Goal: Task Accomplishment & Management: Complete application form

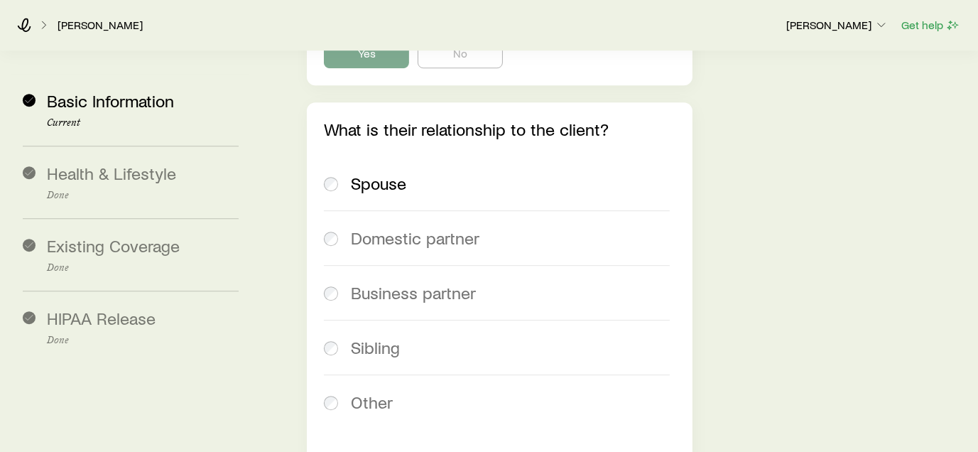
scroll to position [4408, 0]
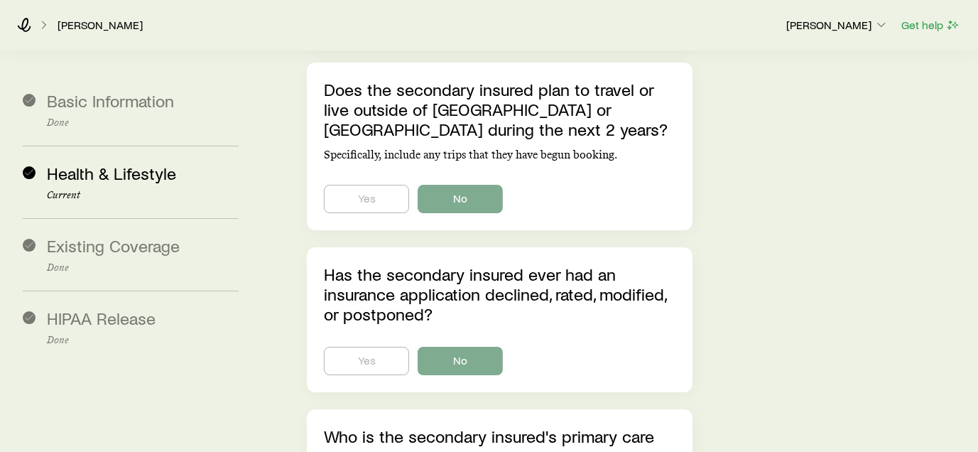
scroll to position [11060, 0]
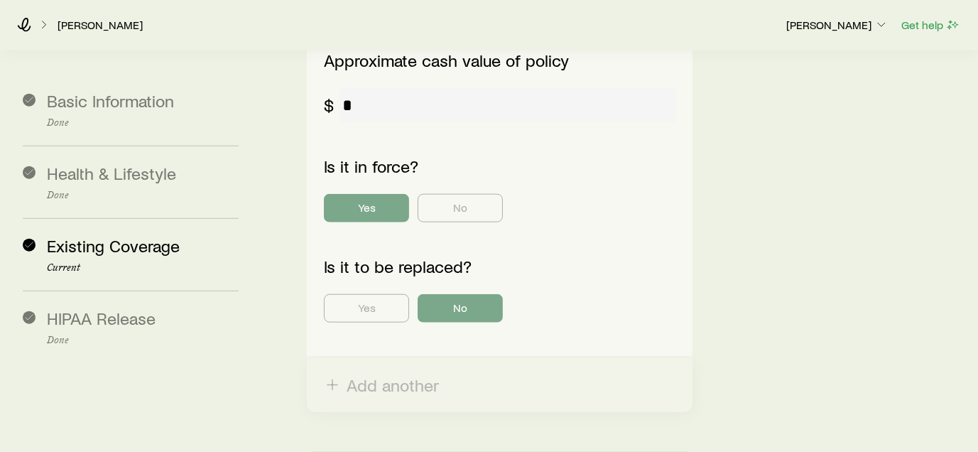
scroll to position [1827, 0]
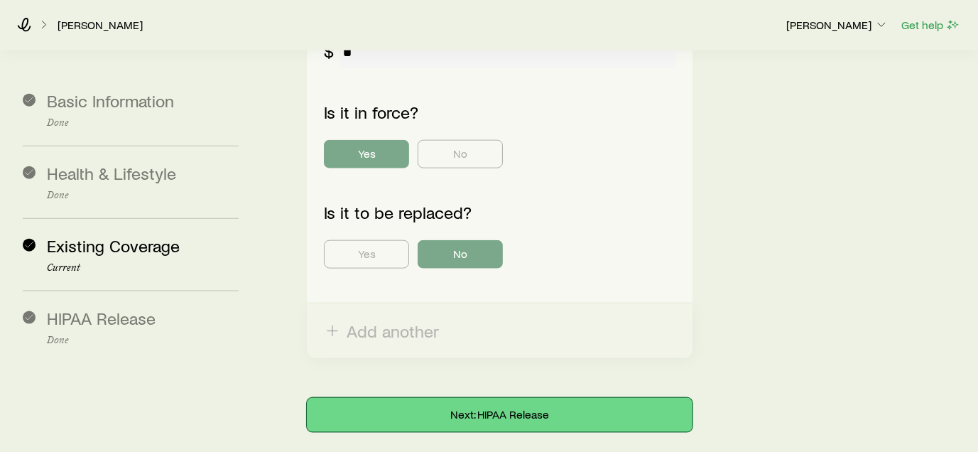
click at [469, 398] on button "Next: HIPAA Release" at bounding box center [499, 415] width 385 height 34
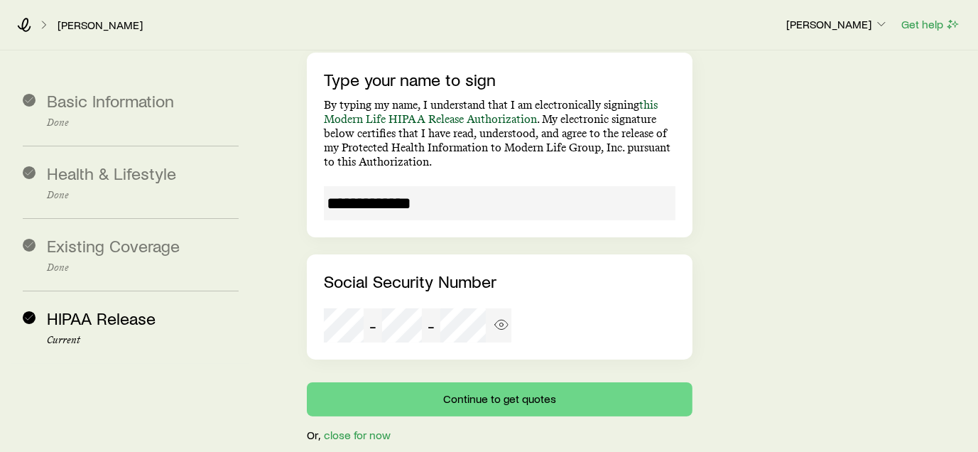
scroll to position [289, 0]
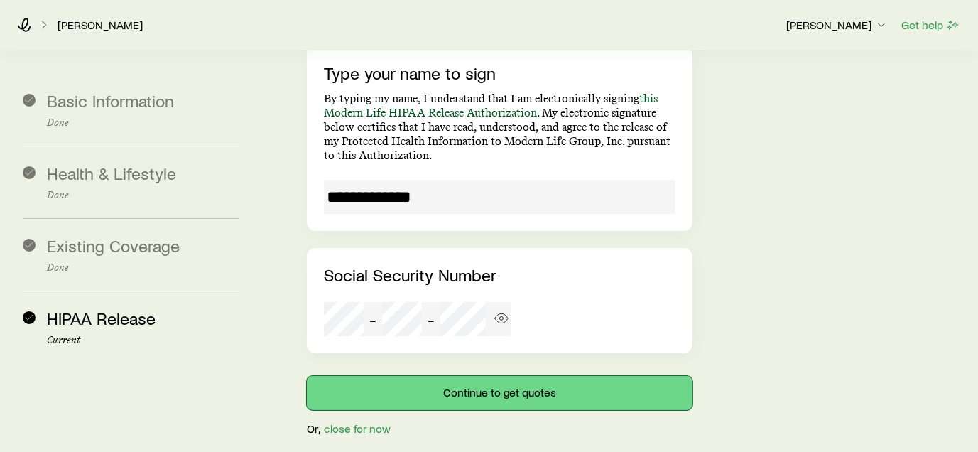
click at [499, 376] on button "Continue to get quotes" at bounding box center [499, 393] width 385 height 34
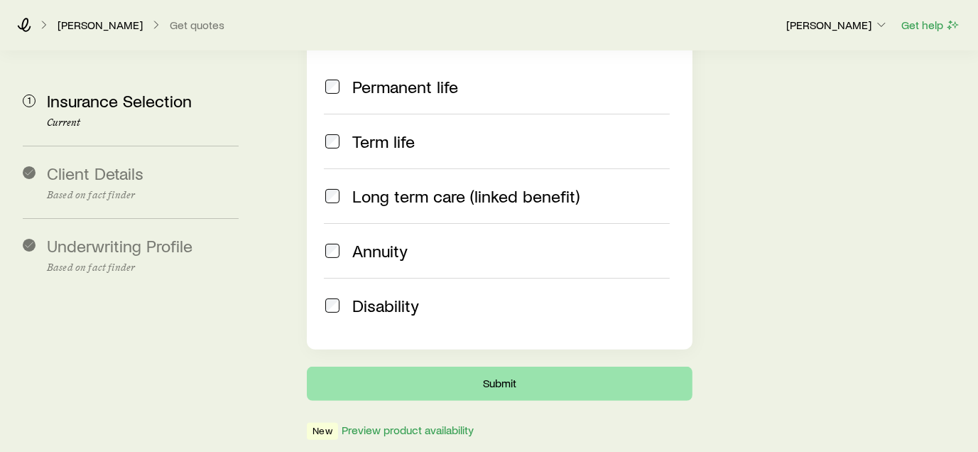
scroll to position [362, 0]
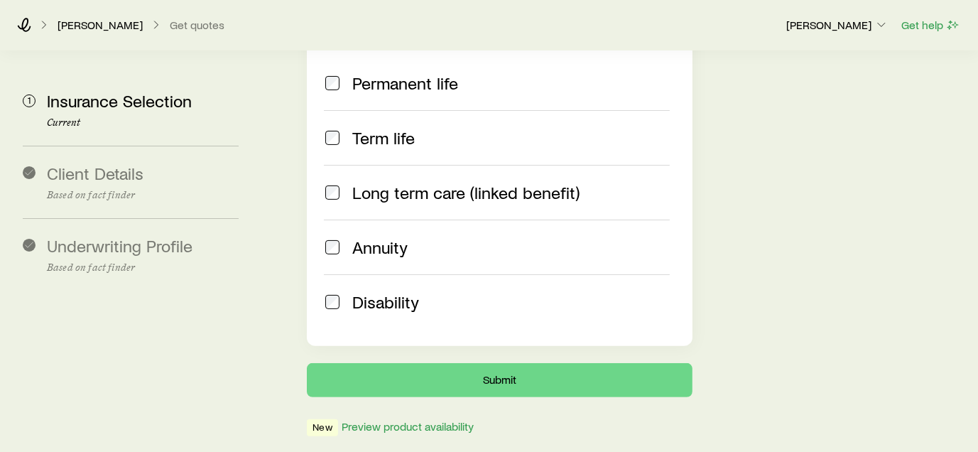
click at [359, 292] on span "Disability" at bounding box center [385, 302] width 67 height 20
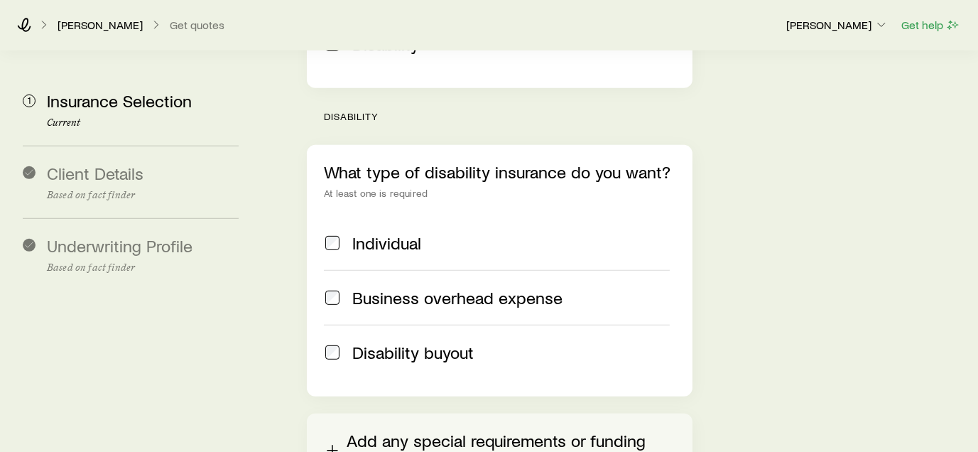
scroll to position [646, 0]
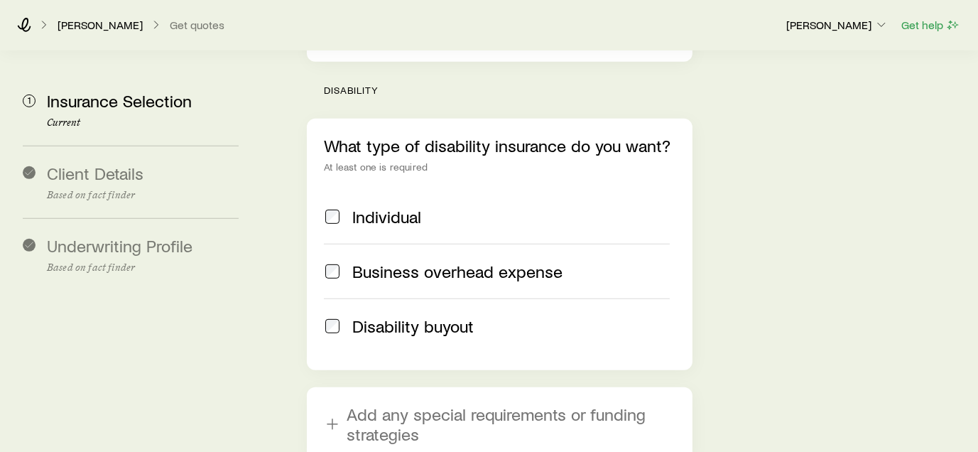
click at [335, 207] on span at bounding box center [332, 217] width 17 height 20
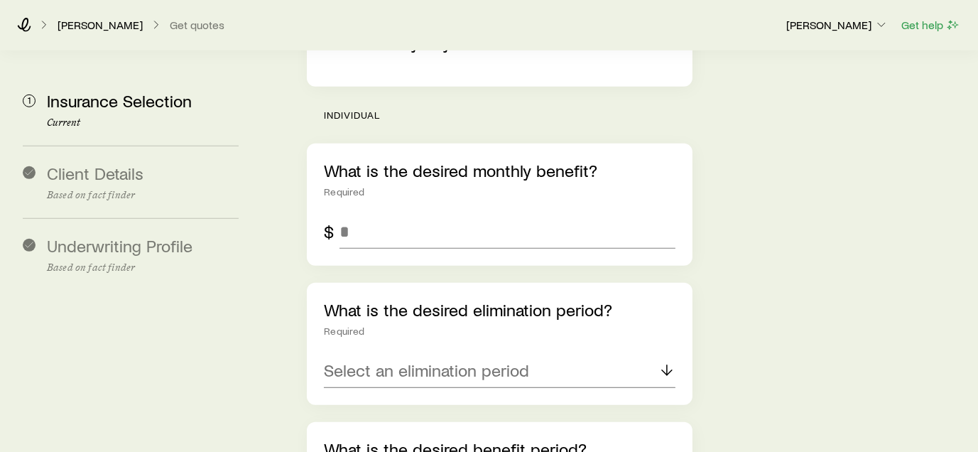
scroll to position [930, 0]
click at [371, 214] on input "tel" at bounding box center [507, 231] width 335 height 34
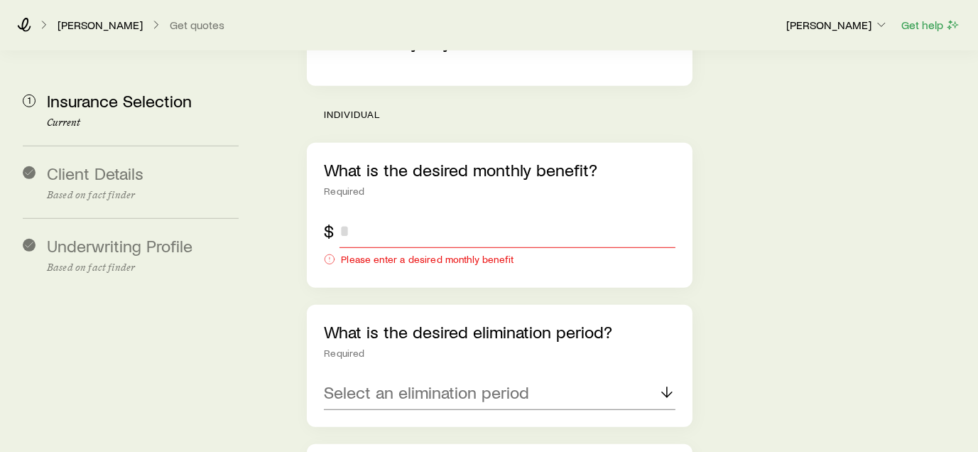
click at [375, 214] on input "tel" at bounding box center [507, 231] width 335 height 34
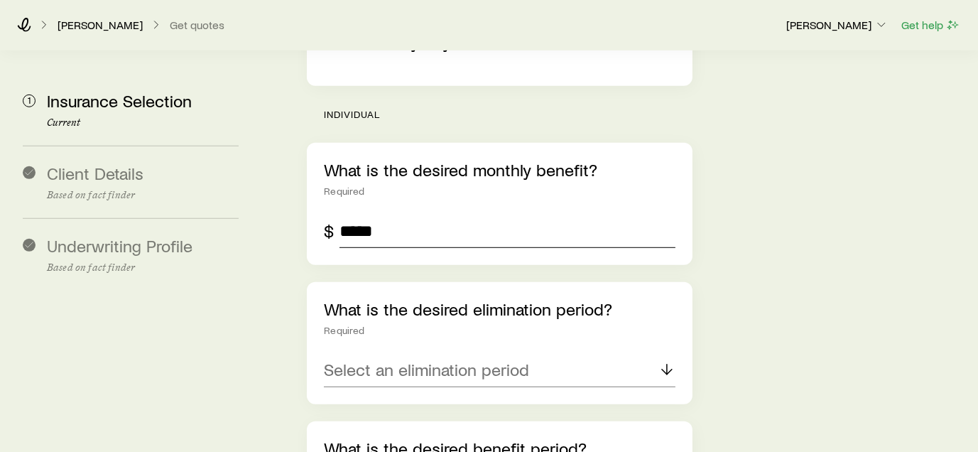
type input "*****"
click at [428, 359] on p "Select an elimination period" at bounding box center [426, 369] width 205 height 20
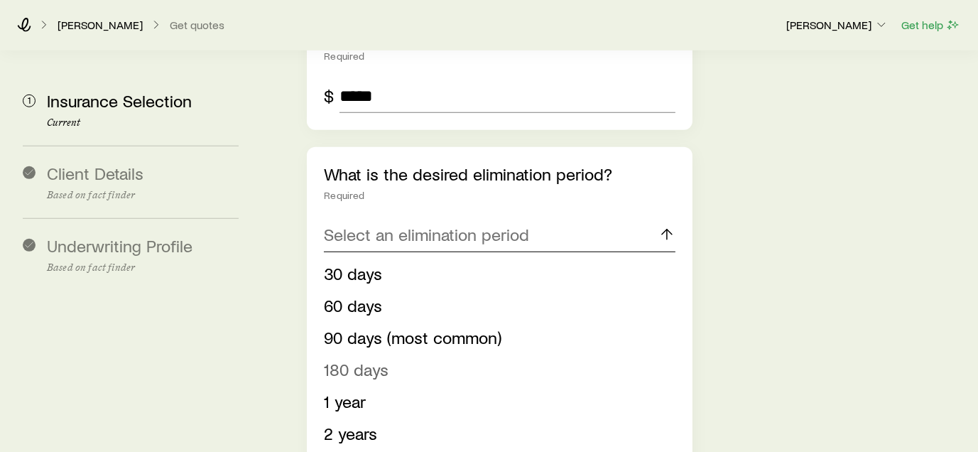
scroll to position [1072, 0]
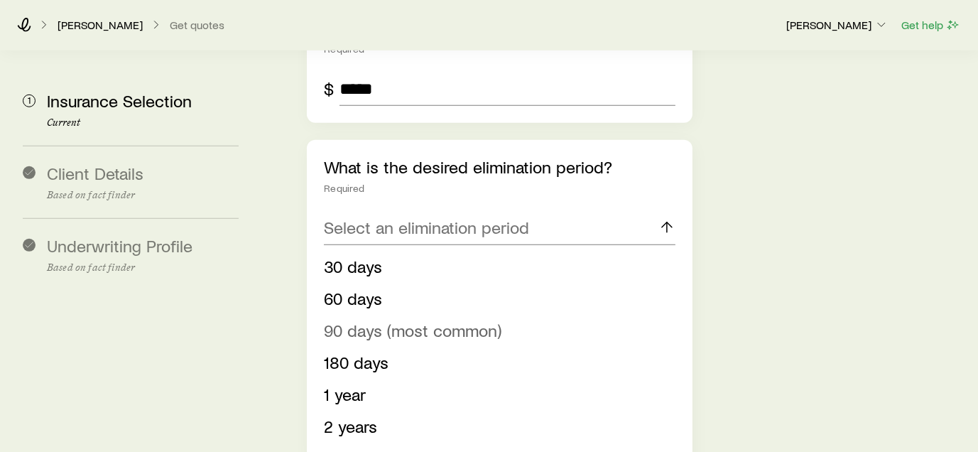
click at [429, 320] on span "90 days (most common)" at bounding box center [413, 330] width 178 height 21
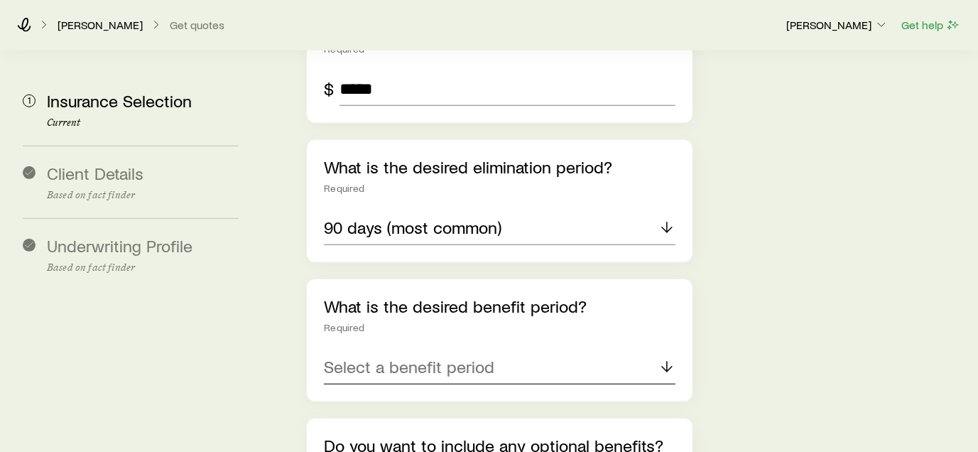
click at [423, 357] on p "Select a benefit period" at bounding box center [409, 367] width 171 height 20
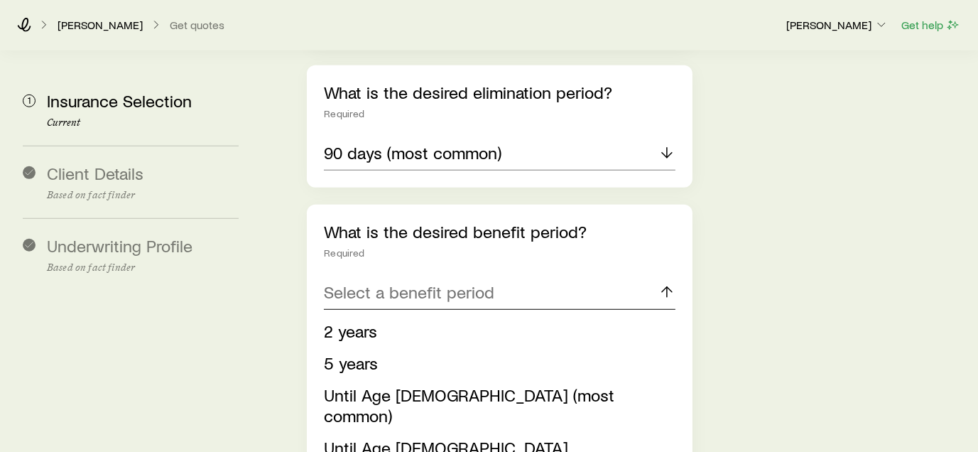
scroll to position [1214, 0]
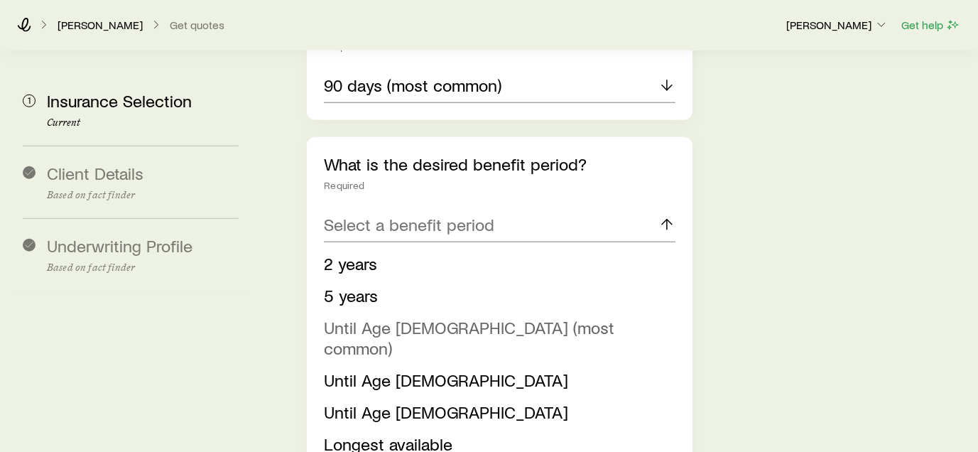
click at [455, 317] on span "Until Age [DEMOGRAPHIC_DATA] (most common)" at bounding box center [469, 337] width 291 height 41
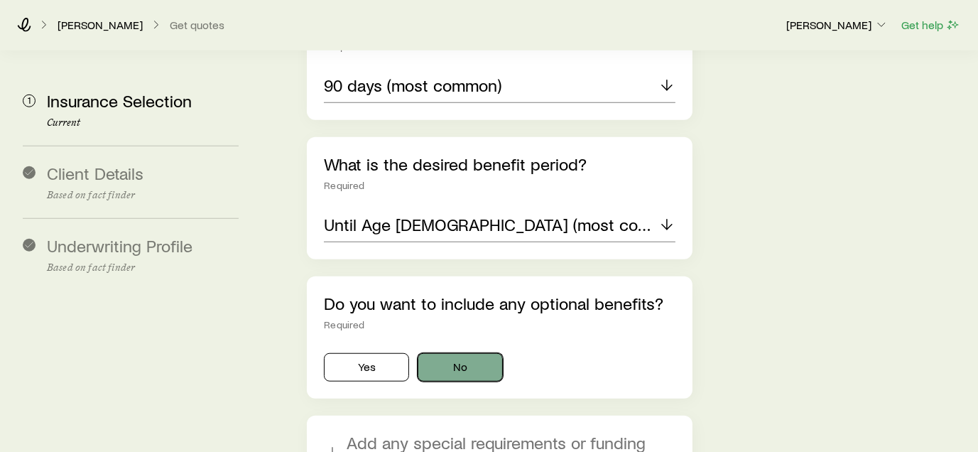
click at [455, 353] on button "No" at bounding box center [460, 367] width 85 height 28
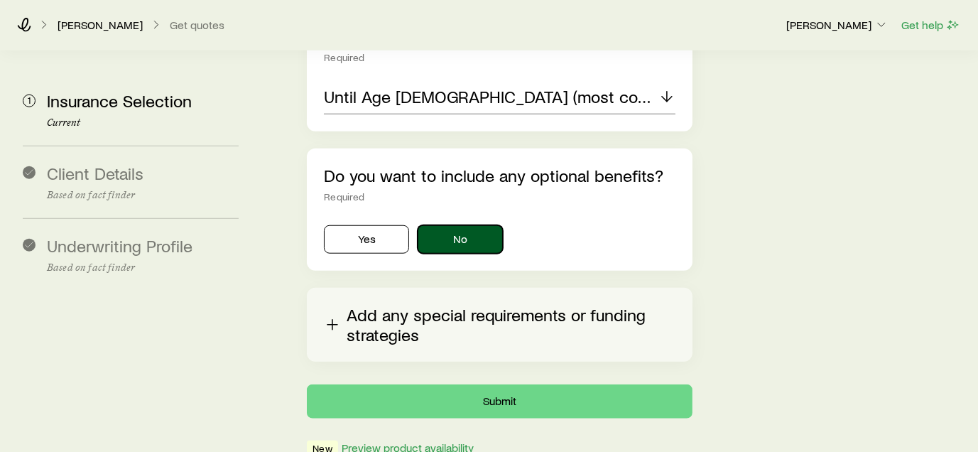
scroll to position [1356, 0]
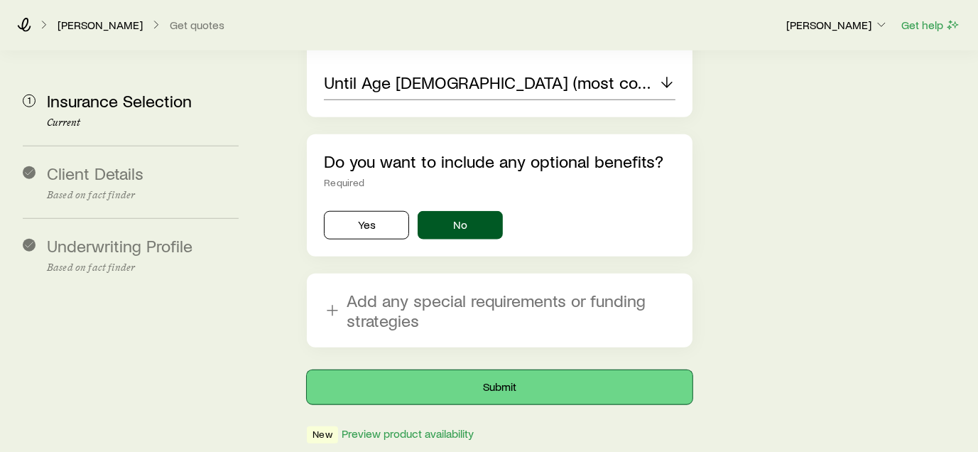
click at [441, 370] on button "Submit" at bounding box center [499, 387] width 385 height 34
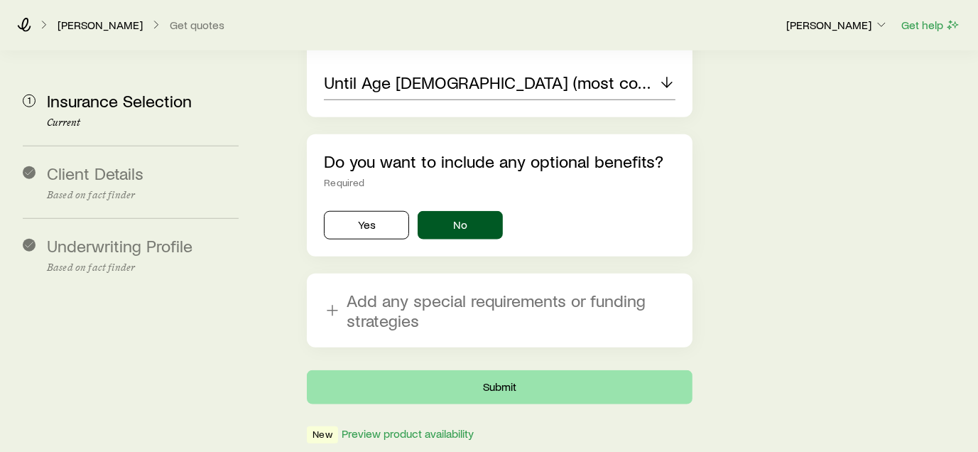
scroll to position [0, 0]
